Goal: Information Seeking & Learning: Learn about a topic

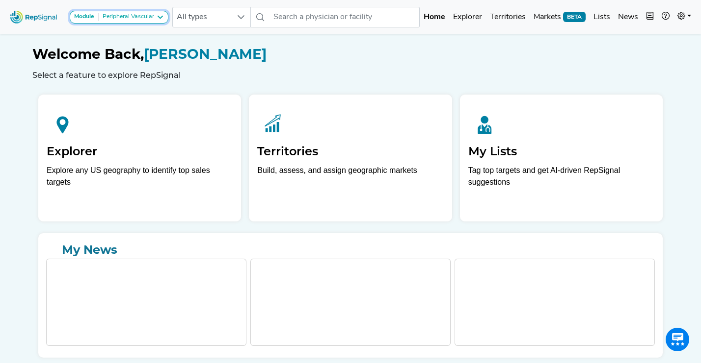
click at [142, 20] on div "Peripheral Vascular" at bounding box center [126, 17] width 55 height 8
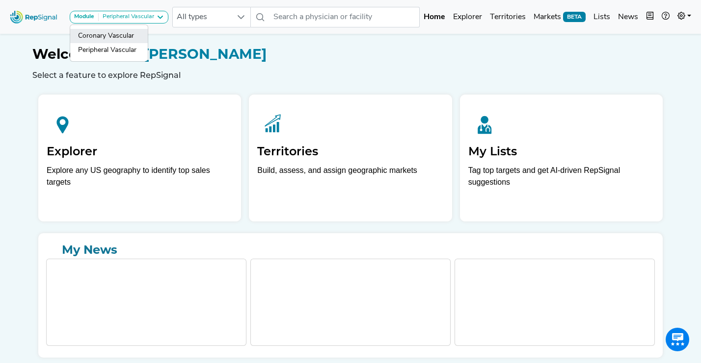
click at [133, 32] on link "Coronary Vascular" at bounding box center [109, 36] width 78 height 14
click at [465, 17] on link "Explorer" at bounding box center [467, 17] width 37 height 20
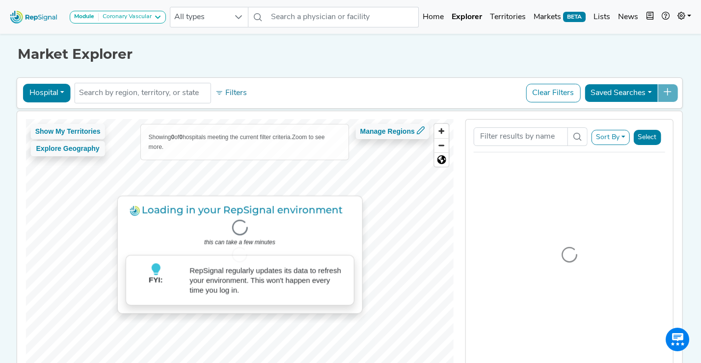
click at [59, 98] on button "Hospital" at bounding box center [47, 93] width 48 height 19
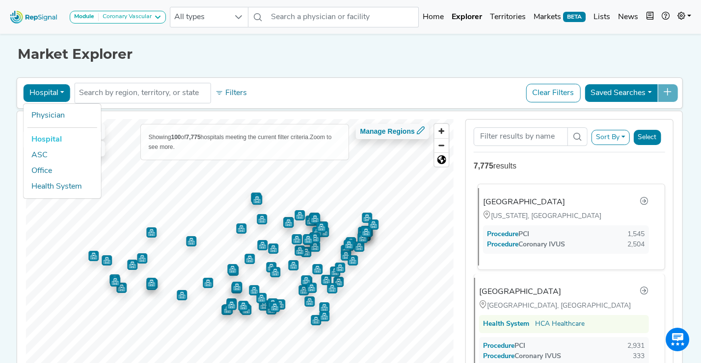
click at [524, 212] on div "[US_STATE], [GEOGRAPHIC_DATA]" at bounding box center [566, 216] width 166 height 11
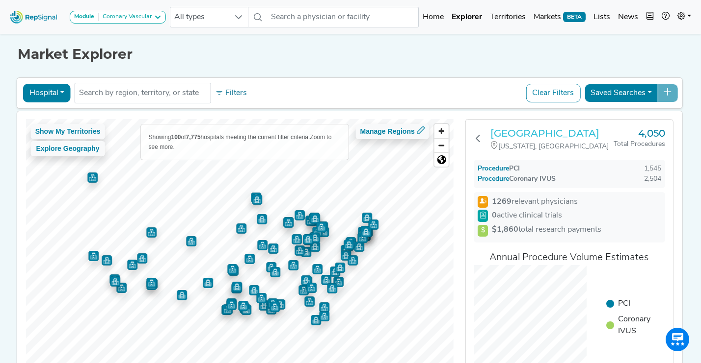
click at [510, 136] on h3 "[GEOGRAPHIC_DATA]" at bounding box center [551, 134] width 123 height 12
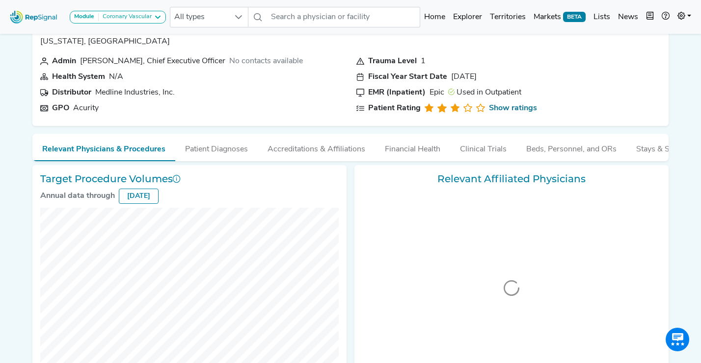
scroll to position [31, 0]
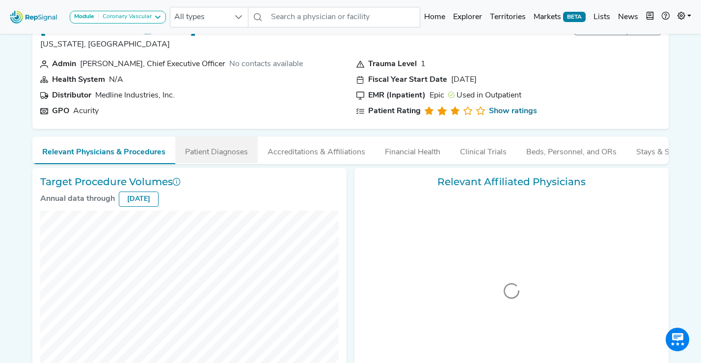
click at [208, 150] on button "Patient Diagnoses" at bounding box center [216, 150] width 82 height 26
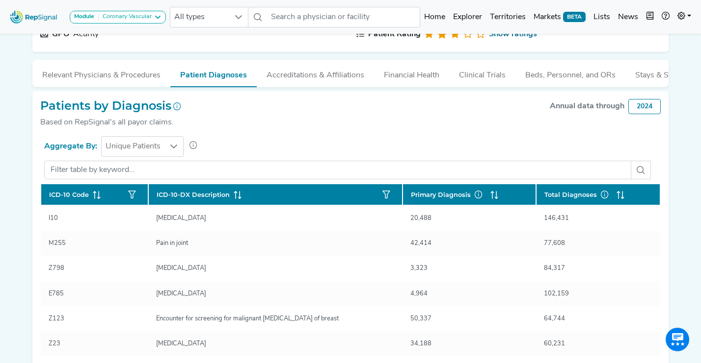
scroll to position [0, 0]
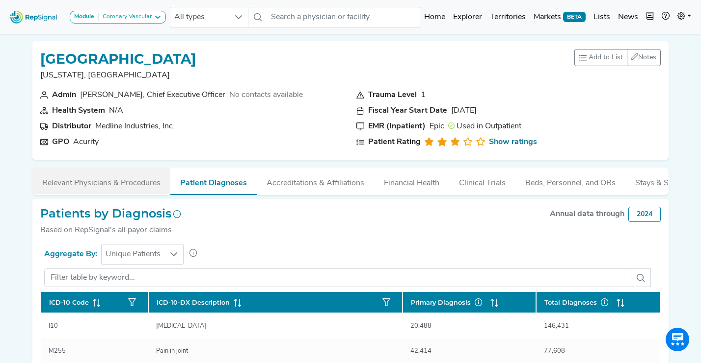
click at [111, 182] on button "Relevant Physicians & Procedures" at bounding box center [101, 181] width 138 height 26
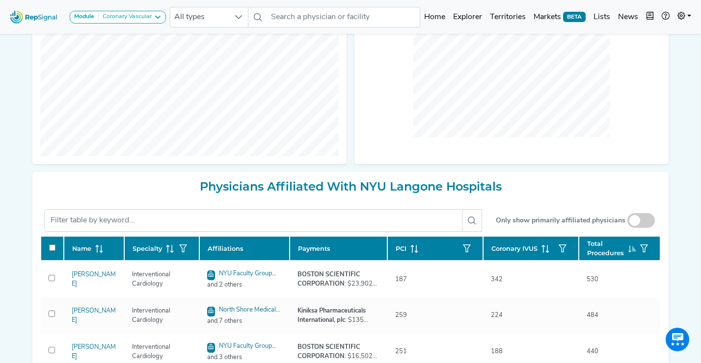
scroll to position [280, 0]
